Goal: Task Accomplishment & Management: Manage account settings

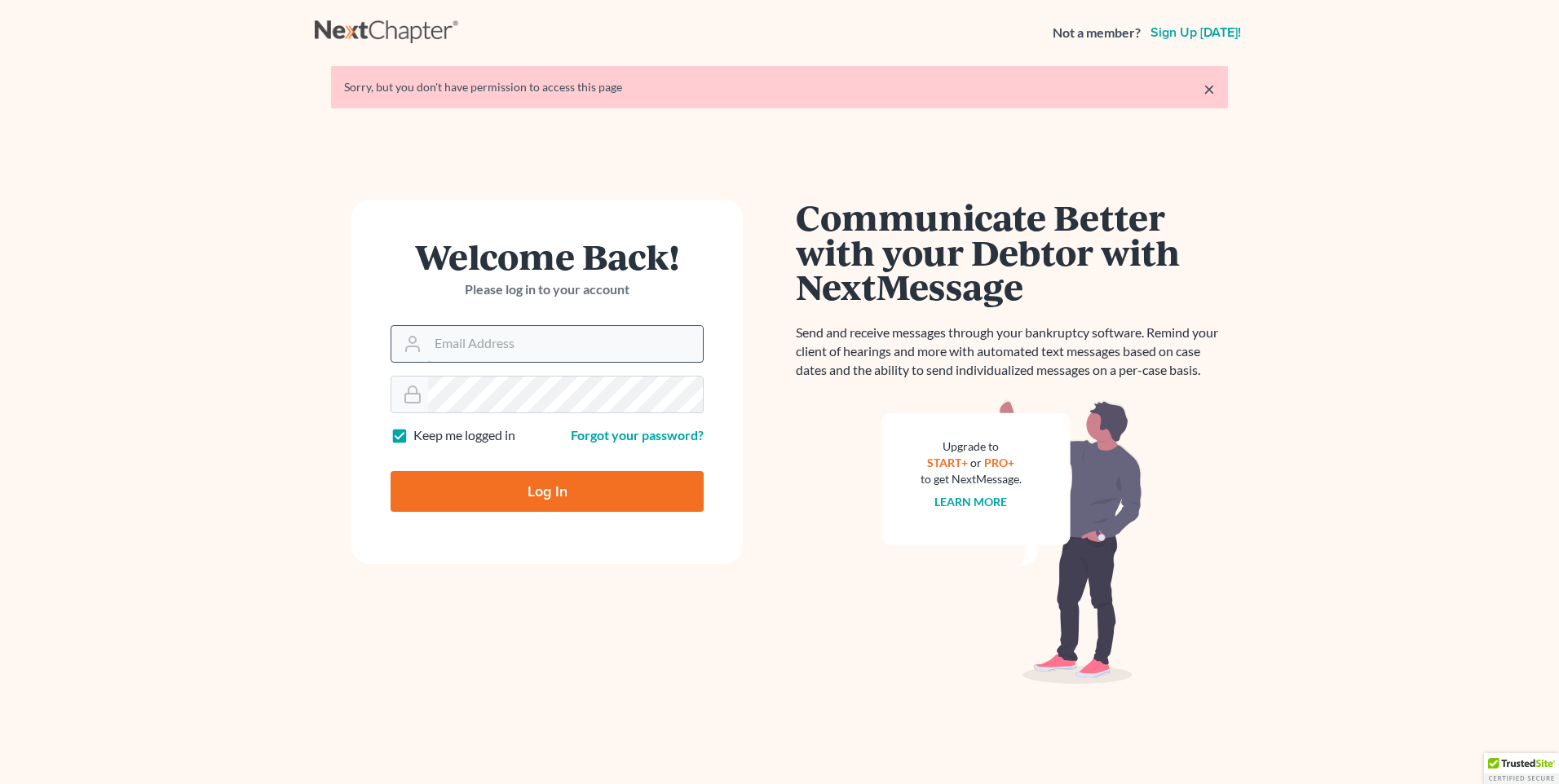
click at [563, 348] on input "Email Address" at bounding box center [565, 343] width 275 height 35
click at [558, 344] on input "Email Address" at bounding box center [565, 343] width 275 height 35
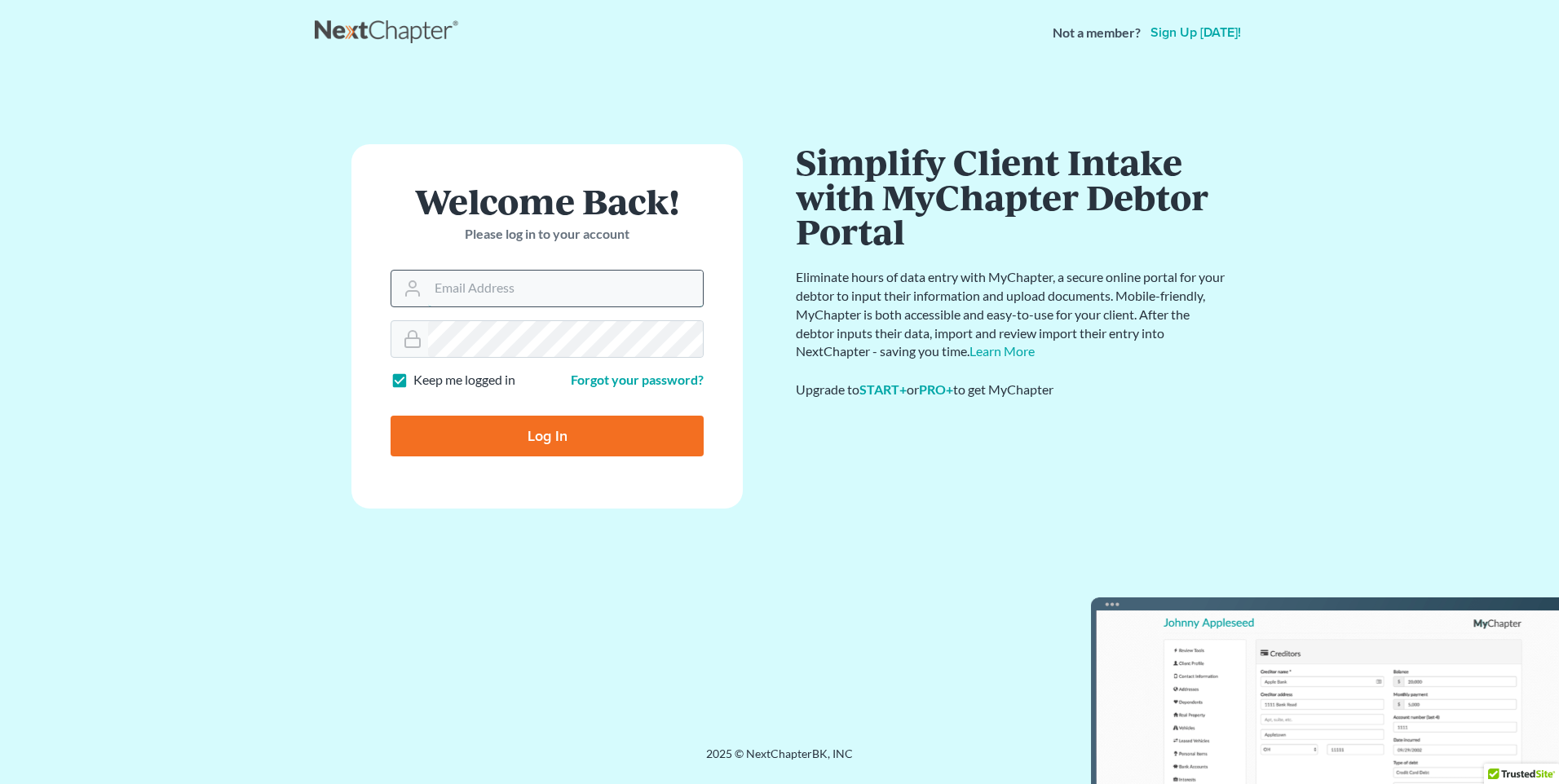
click at [586, 301] on input "Email Address" at bounding box center [565, 288] width 275 height 35
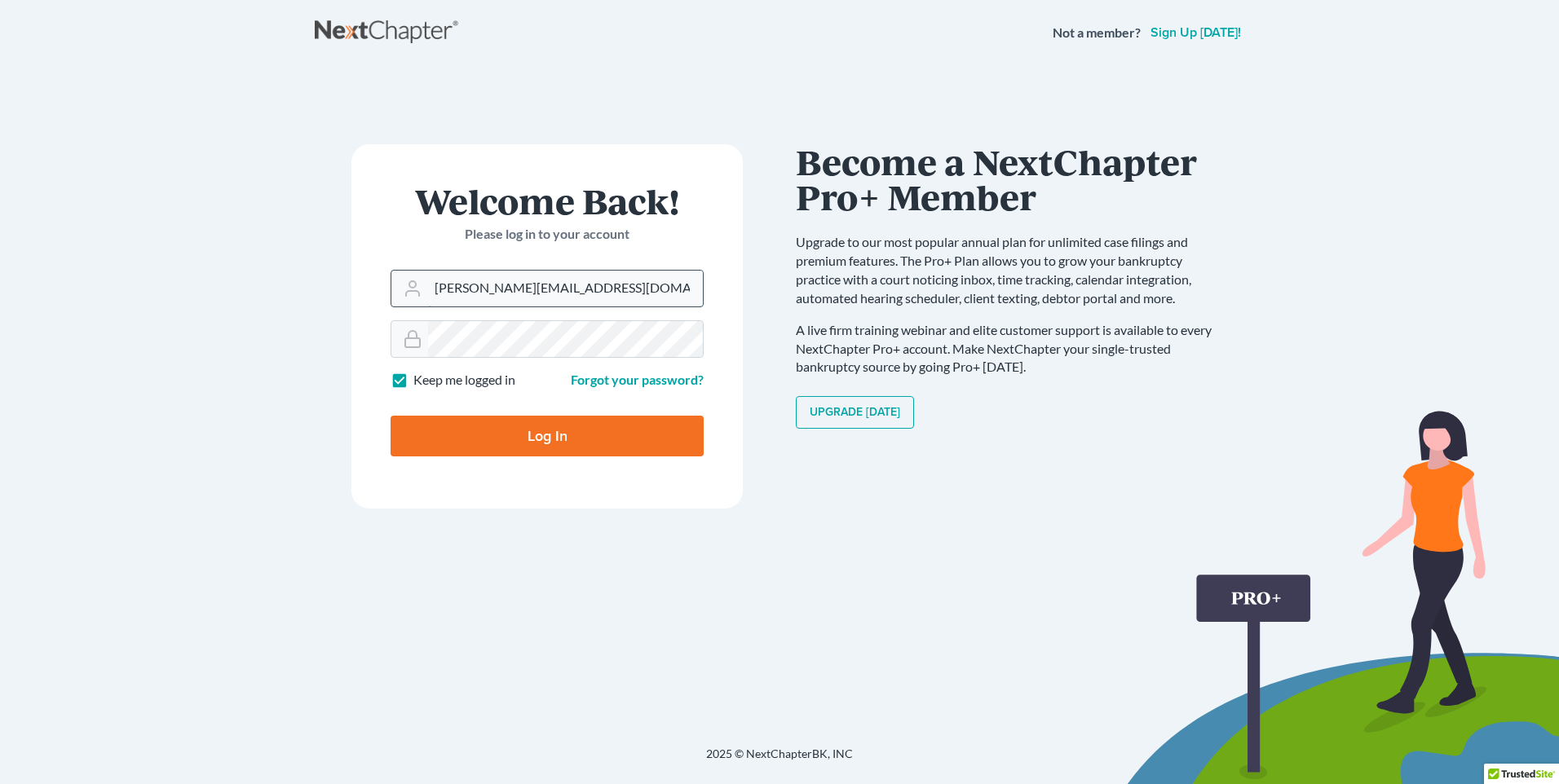
type input "[PERSON_NAME][EMAIL_ADDRESS][DOMAIN_NAME]"
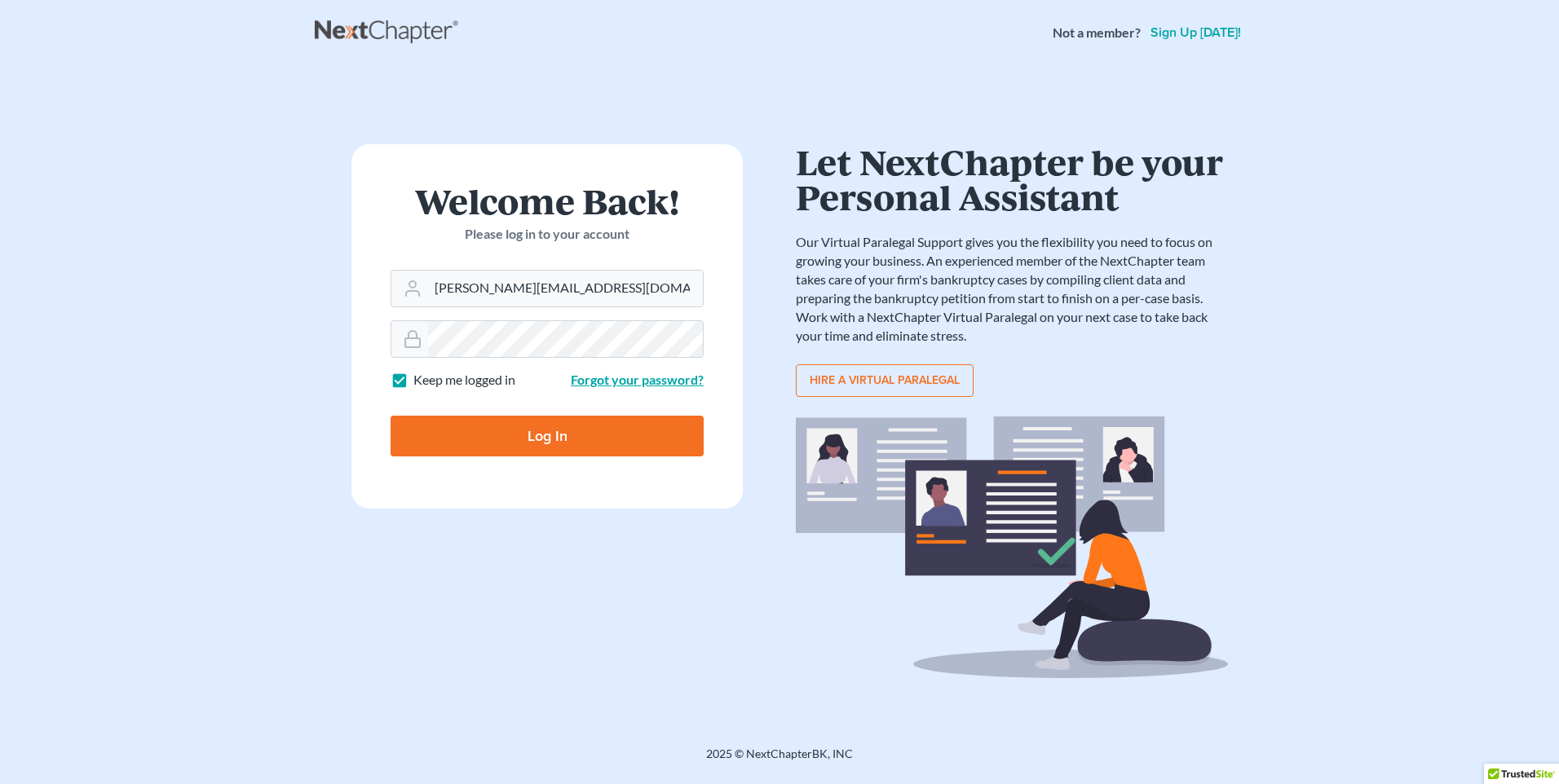
click at [623, 372] on link "Forgot your password?" at bounding box center [636, 379] width 133 height 16
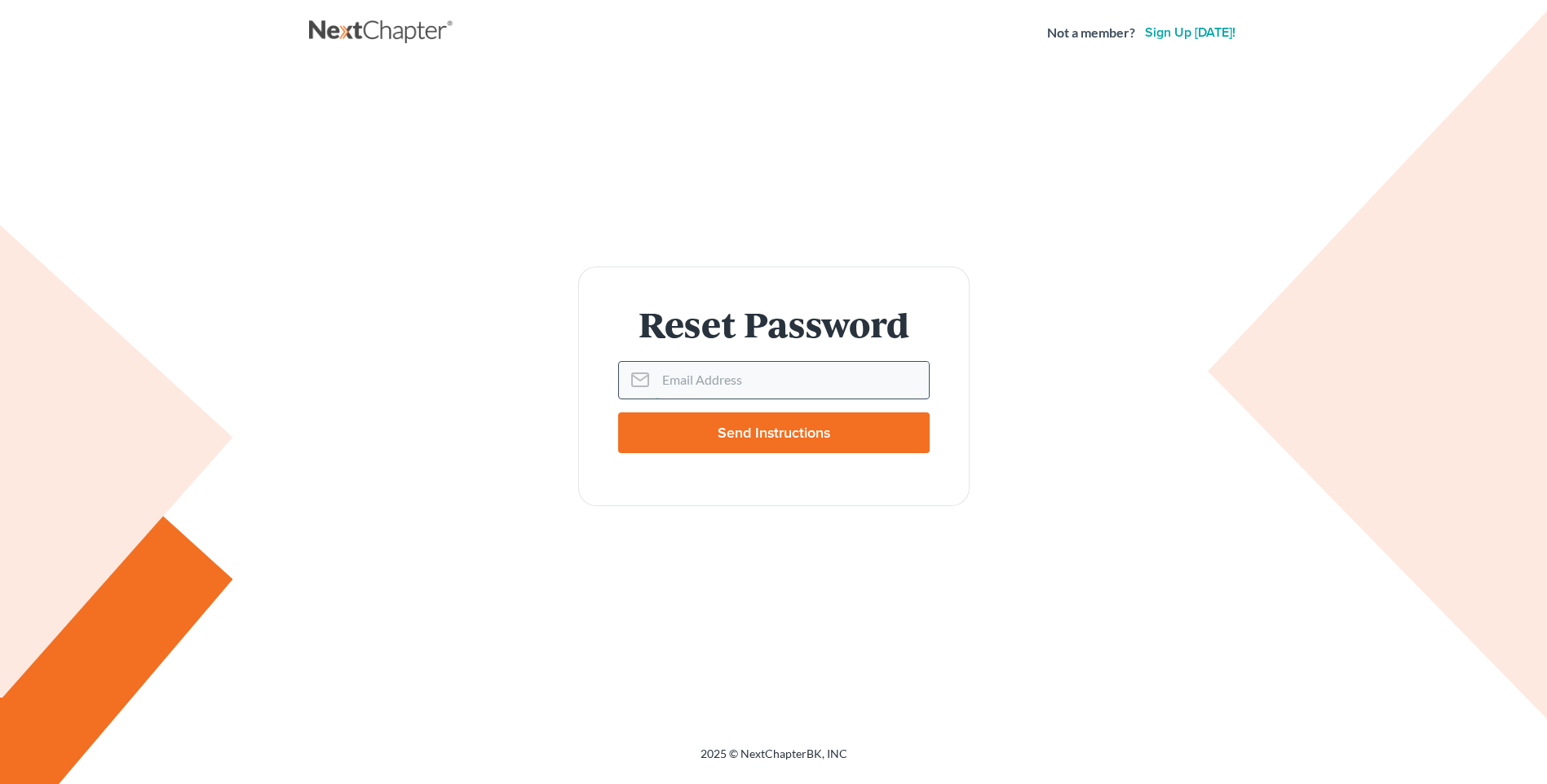
click at [690, 375] on input "Email Address" at bounding box center [792, 380] width 273 height 35
type input "[PERSON_NAME][EMAIL_ADDRESS][DOMAIN_NAME]"
click at [868, 435] on input "Send Instructions" at bounding box center [774, 432] width 311 height 40
